Goal: Find specific page/section

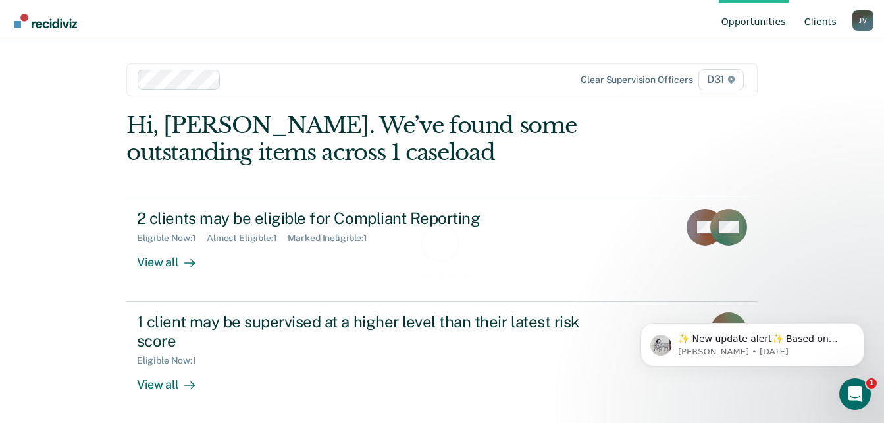
click at [834, 27] on link "Client s" at bounding box center [821, 21] width 38 height 42
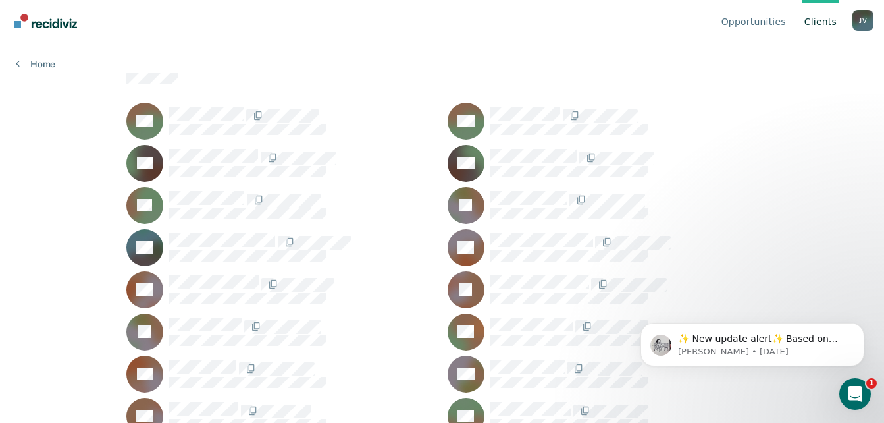
scroll to position [66, 0]
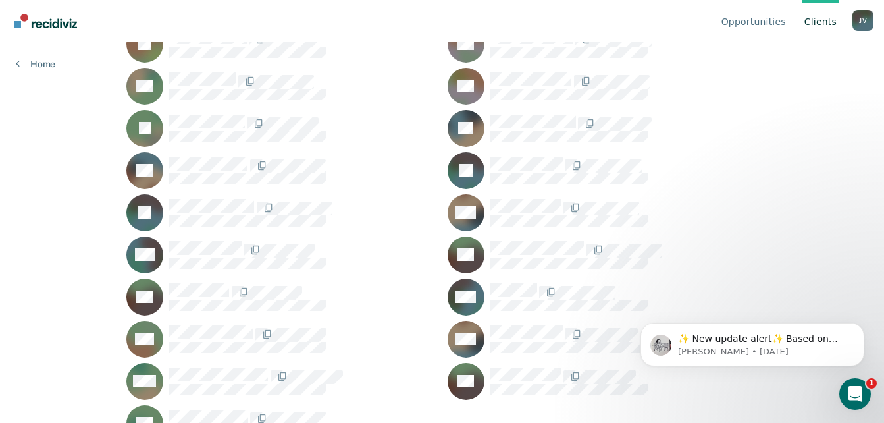
scroll to position [2889, 0]
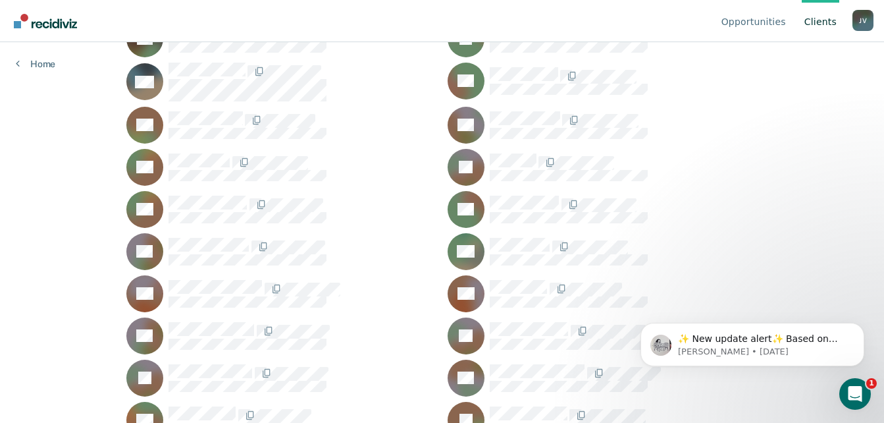
scroll to position [2230, 0]
